Goal: Information Seeking & Learning: Find specific fact

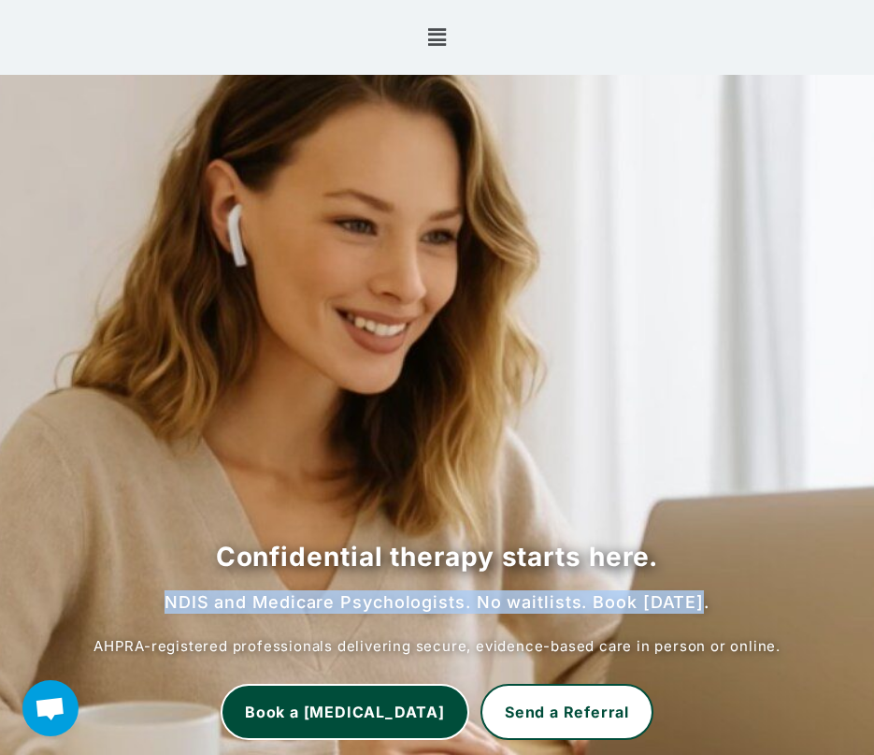
drag, startPoint x: 178, startPoint y: 604, endPoint x: 724, endPoint y: 605, distance: 546.1
click at [724, 605] on h2 "NDIS and Medicare Psychologists. No waitlists. Book today." at bounding box center [437, 601] width 837 height 23
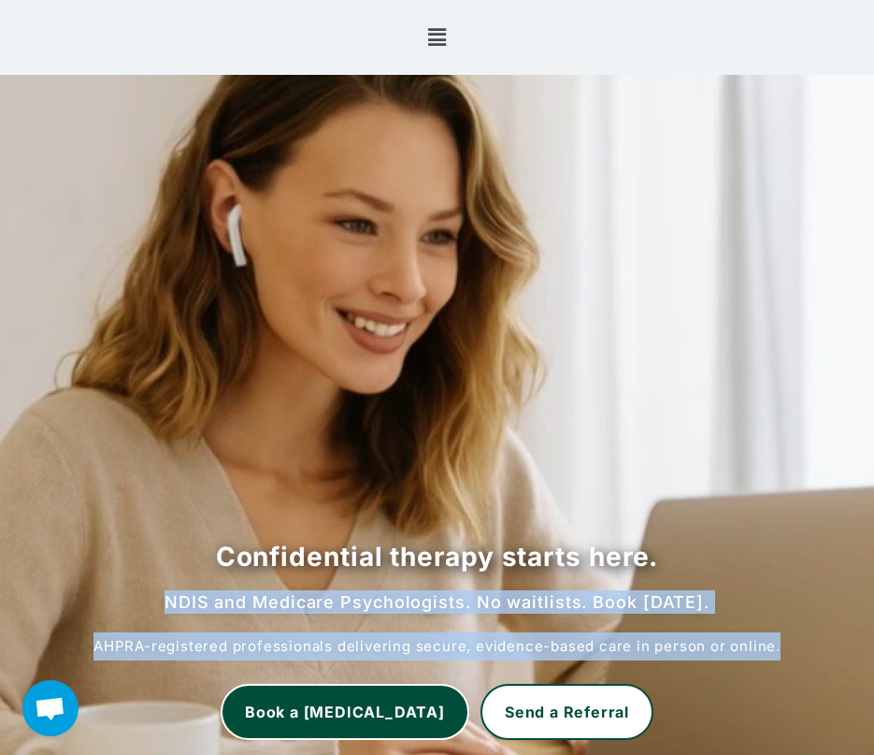
drag, startPoint x: 724, startPoint y: 605, endPoint x: 776, endPoint y: 639, distance: 62.3
click at [776, 639] on p "AHPRA-registered professionals delivering secure, evidence-based care in person…" at bounding box center [437, 646] width 837 height 28
copy div "NDIS and Medicare Psychologists. No waitlists. Book today. AHPRA-registered pro…"
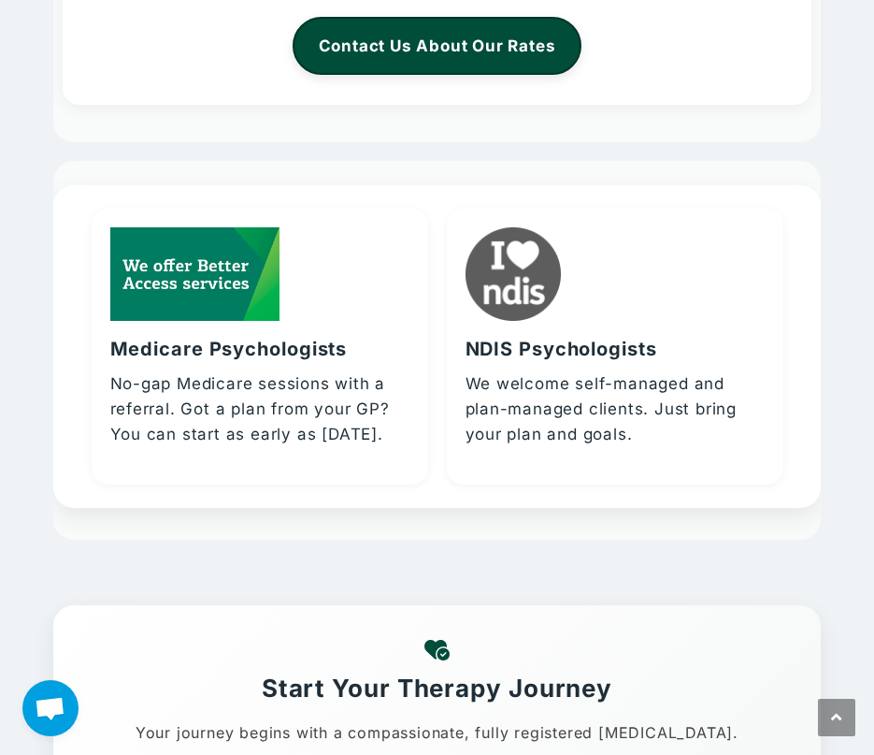
scroll to position [3927, 0]
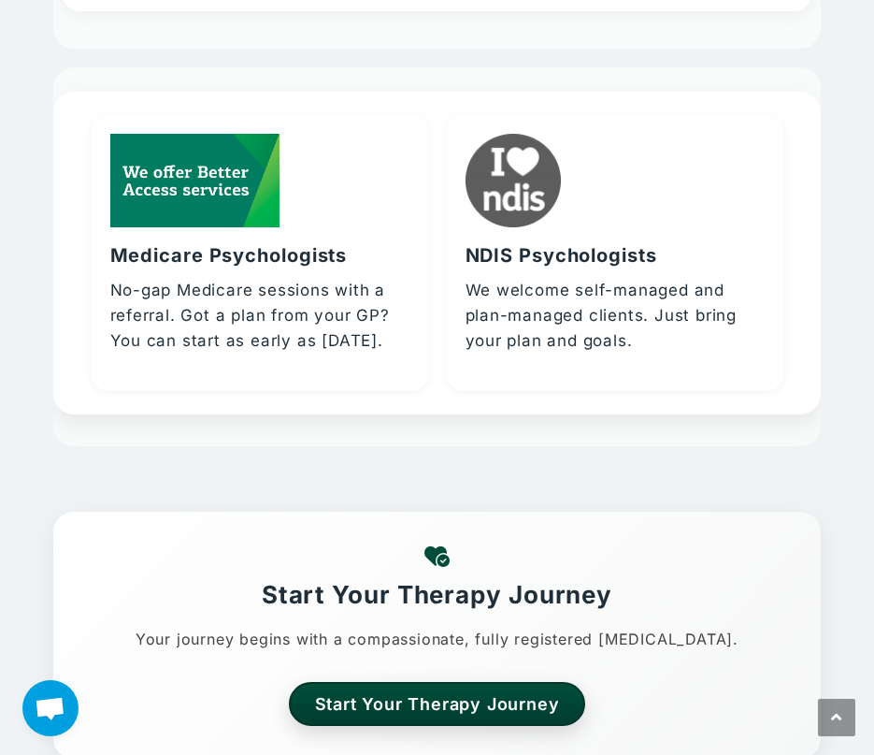
drag, startPoint x: 110, startPoint y: 284, endPoint x: 399, endPoint y: 356, distance: 297.8
click at [399, 356] on div "Medicare Psychologists No-gap Medicare sessions with a referral. Got a plan fro…" at bounding box center [260, 253] width 337 height 277
drag, startPoint x: 399, startPoint y: 356, endPoint x: 342, endPoint y: 314, distance: 70.9
copy p "No-gap Medicare sessions with a referral. Got a plan from your GP? You can star…"
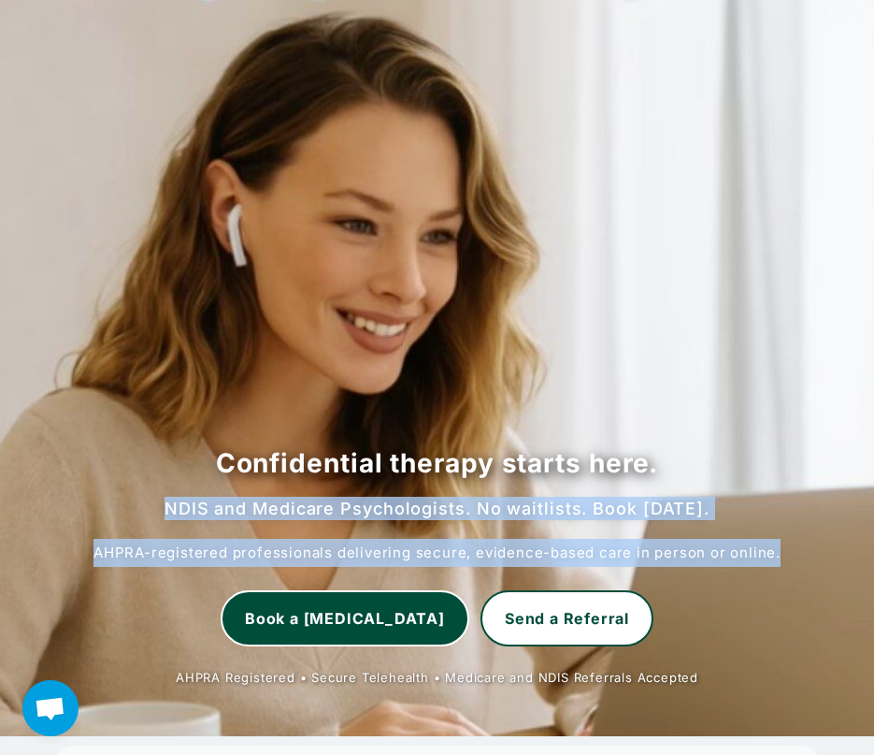
scroll to position [0, 0]
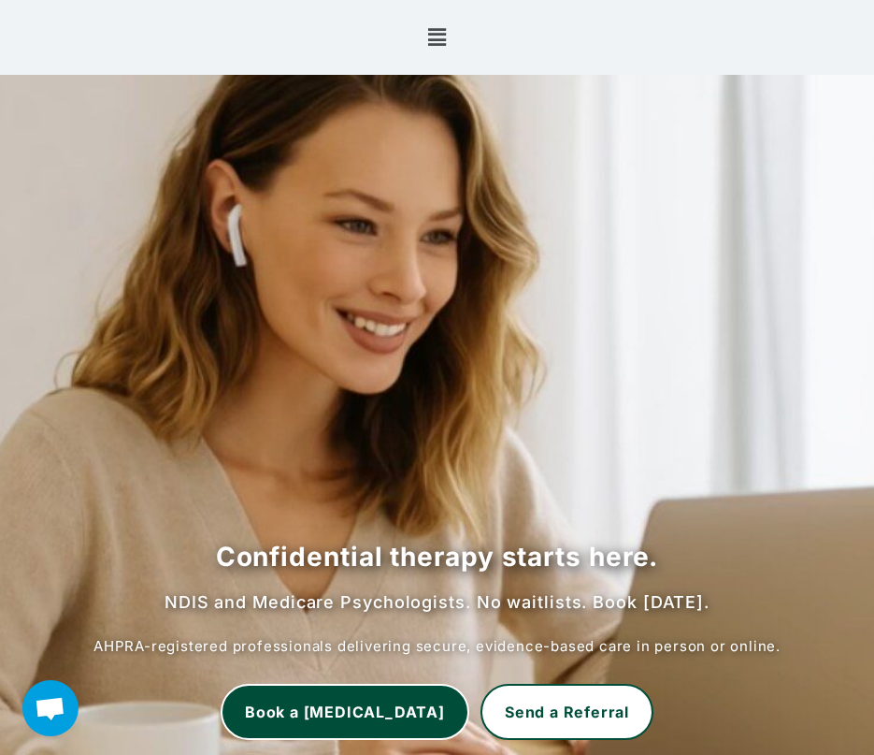
click at [440, 29] on icon "Menu Toggle" at bounding box center [437, 37] width 19 height 21
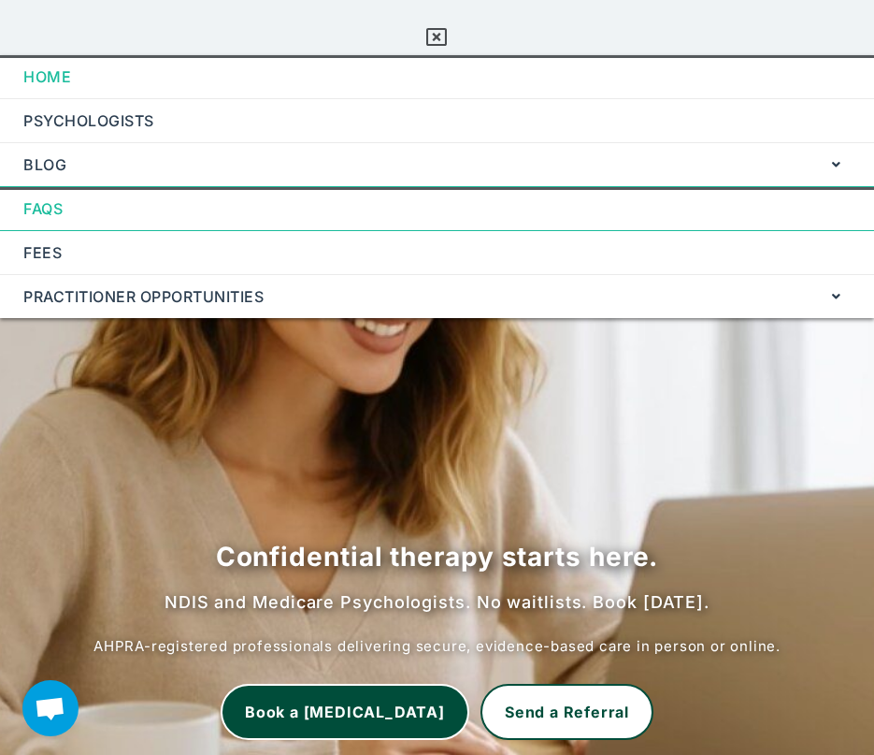
click at [50, 207] on link "FAQs" at bounding box center [437, 208] width 874 height 43
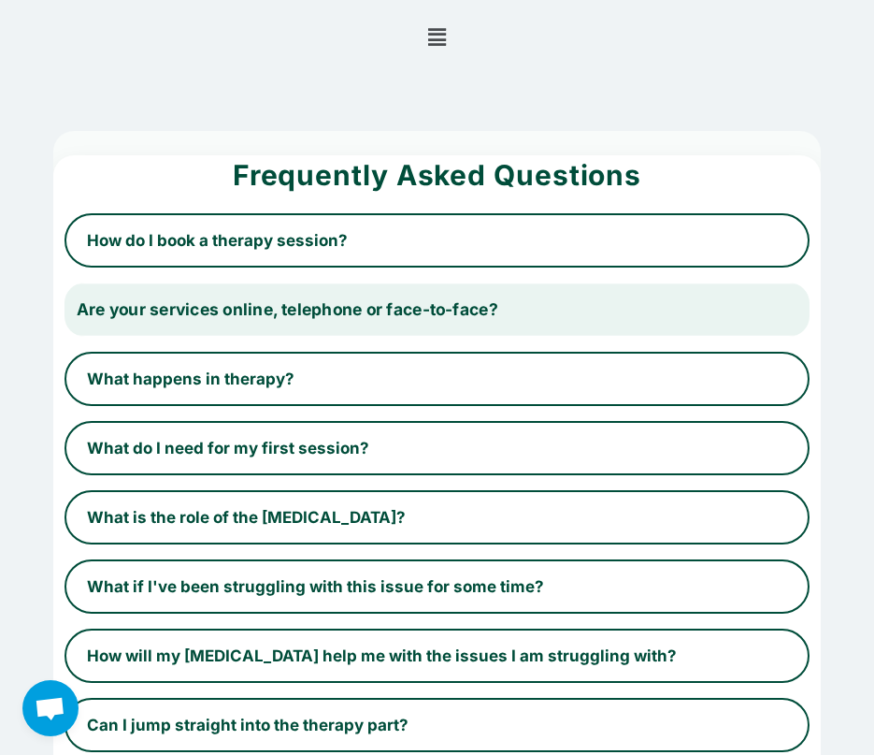
click at [279, 309] on button "Are your services online, telephone or face-to-face?" at bounding box center [437, 309] width 768 height 56
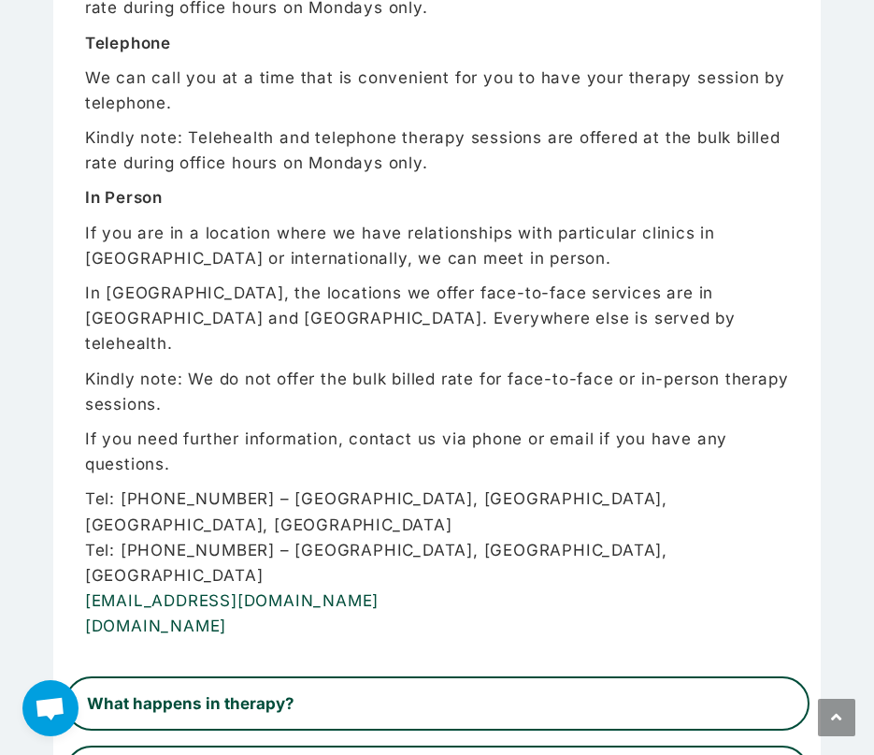
scroll to position [561, 0]
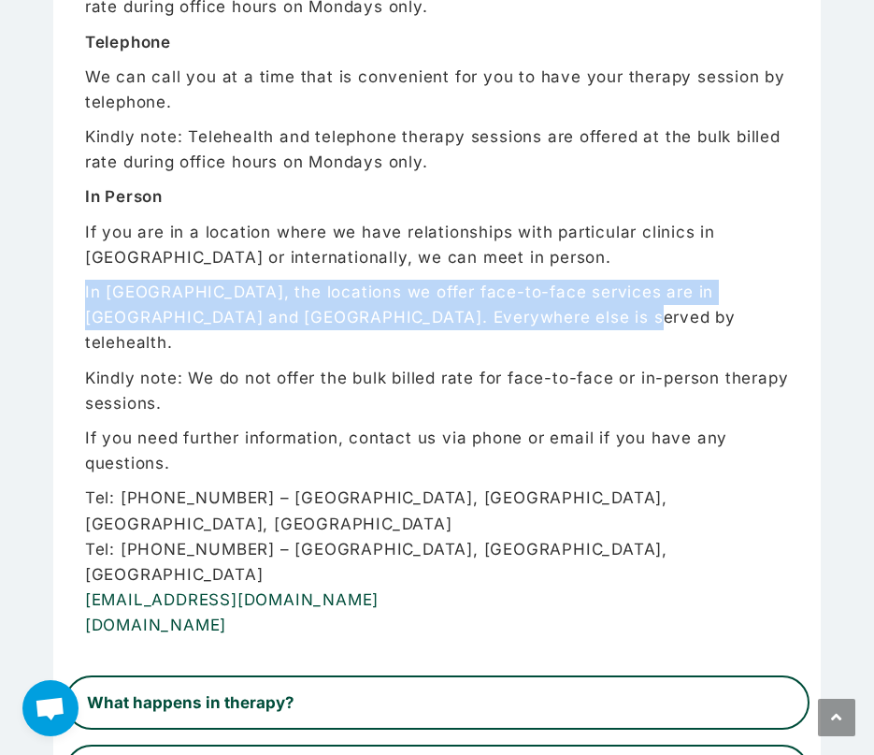
drag, startPoint x: 84, startPoint y: 291, endPoint x: 613, endPoint y: 326, distance: 530.4
click at [613, 326] on p "In [GEOGRAPHIC_DATA], the locations we offer face-to-face services are in [GEOG…" at bounding box center [437, 318] width 705 height 77
copy p "In [GEOGRAPHIC_DATA], the locations we offer face-to-face services are in [GEOG…"
